Goal: Navigation & Orientation: Find specific page/section

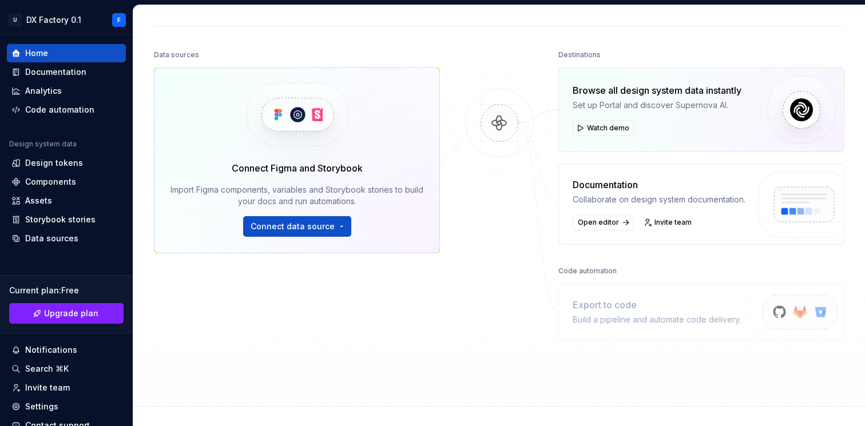
scroll to position [193, 0]
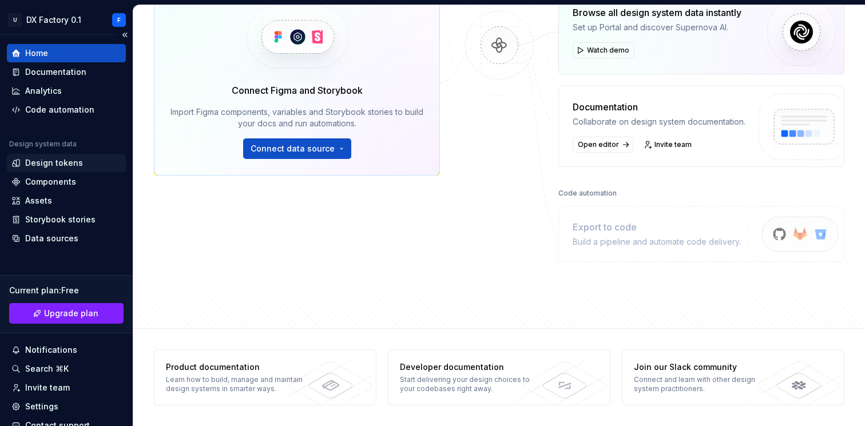
click at [45, 163] on div "Design tokens" at bounding box center [54, 162] width 58 height 11
